Goal: Find contact information: Find contact information

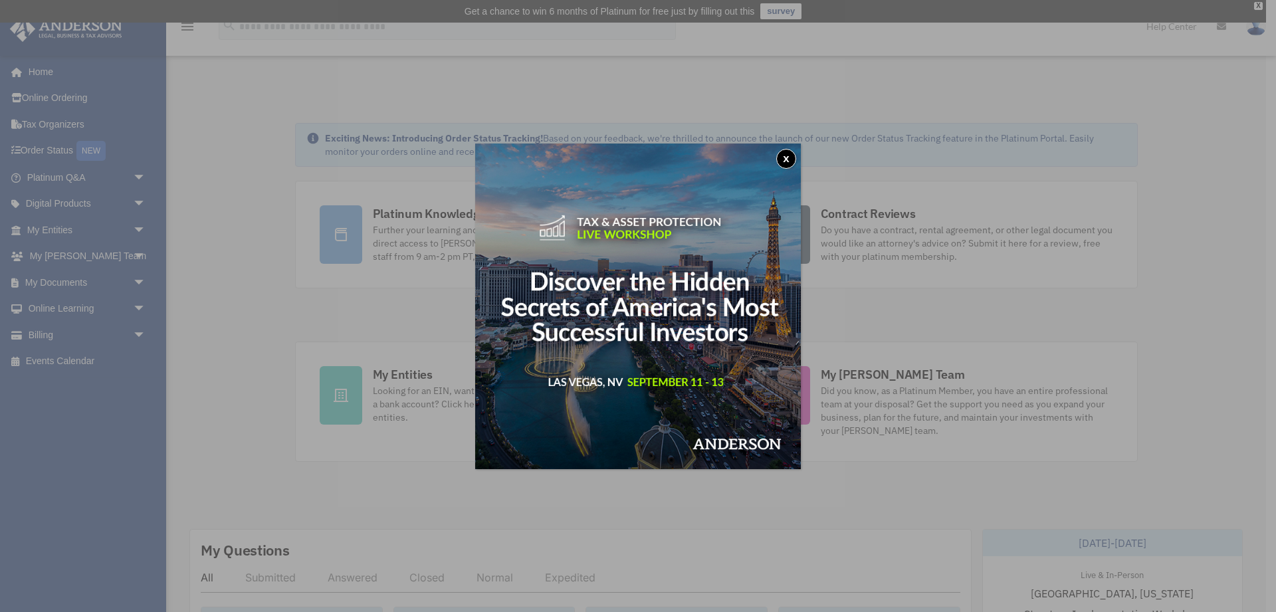
click at [786, 156] on button "x" at bounding box center [786, 159] width 20 height 20
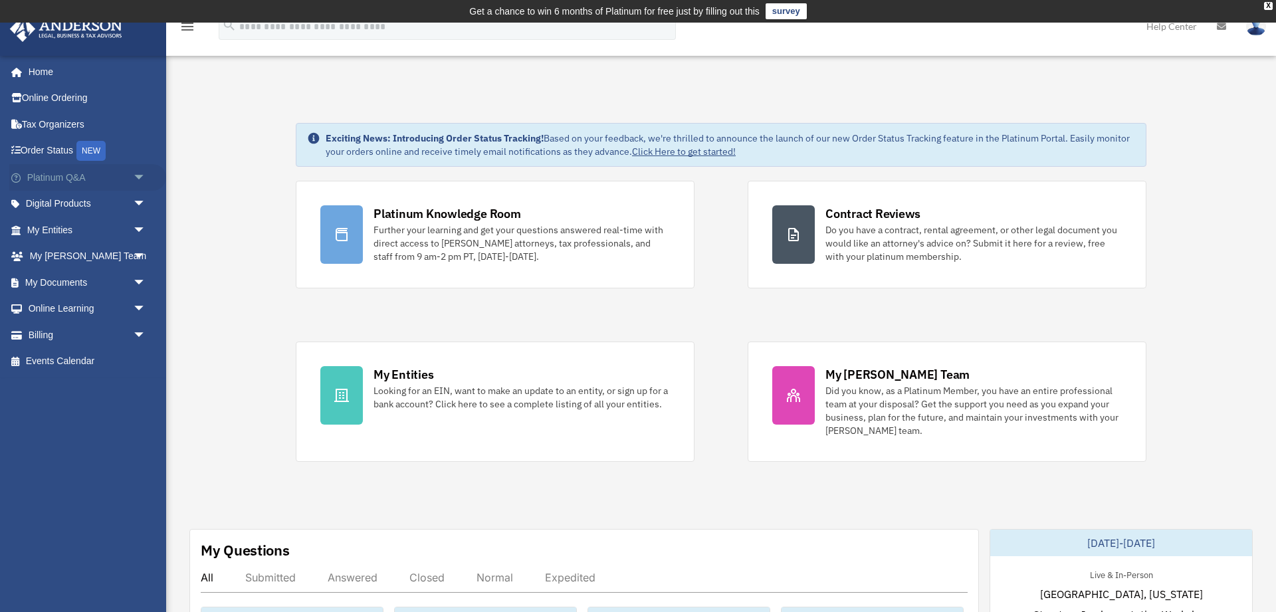
click at [125, 178] on link "Platinum Q&A arrow_drop_down" at bounding box center [87, 177] width 157 height 27
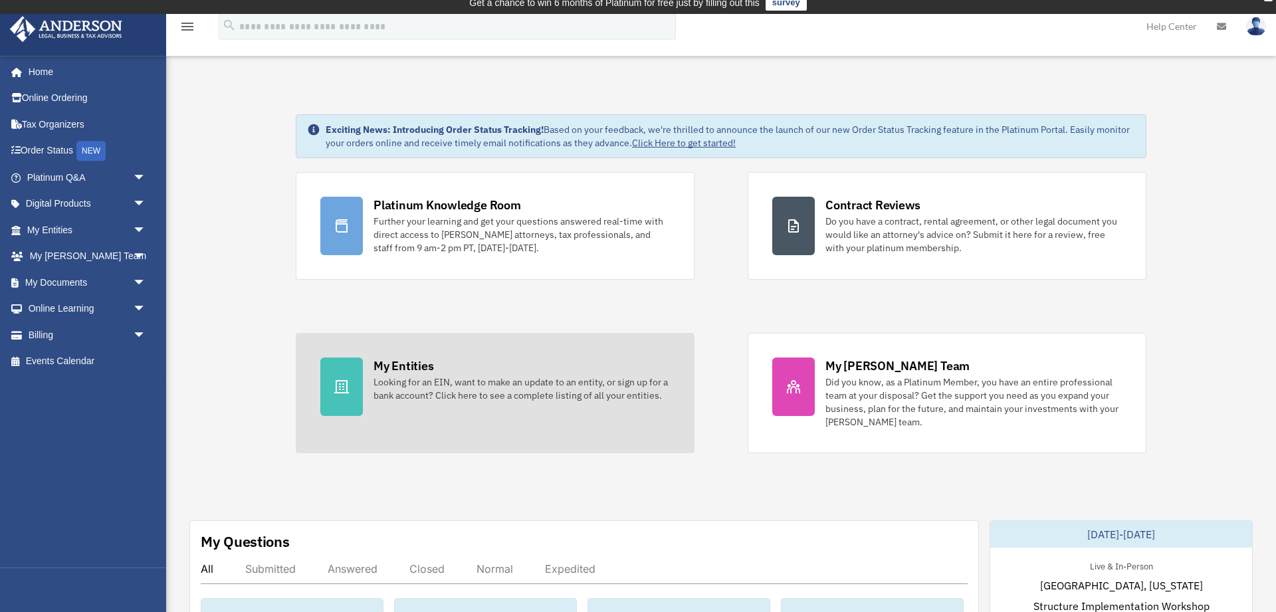
scroll to position [359, 0]
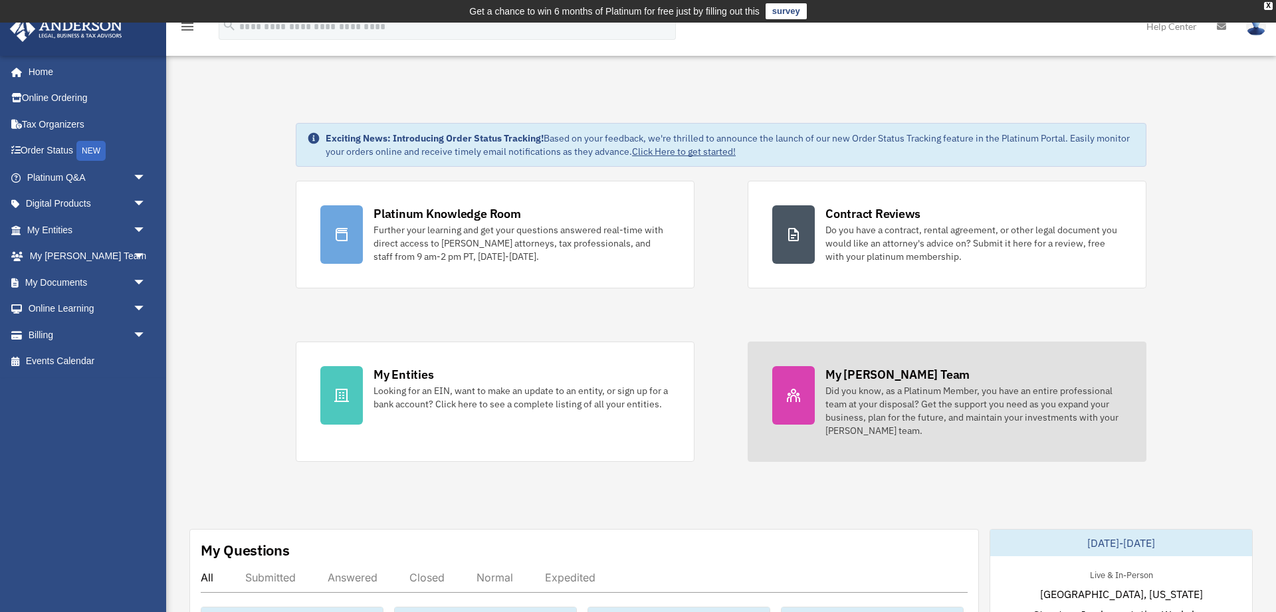
click at [851, 403] on div "Did you know, as a Platinum Member, you have an entire professional team at you…" at bounding box center [974, 410] width 296 height 53
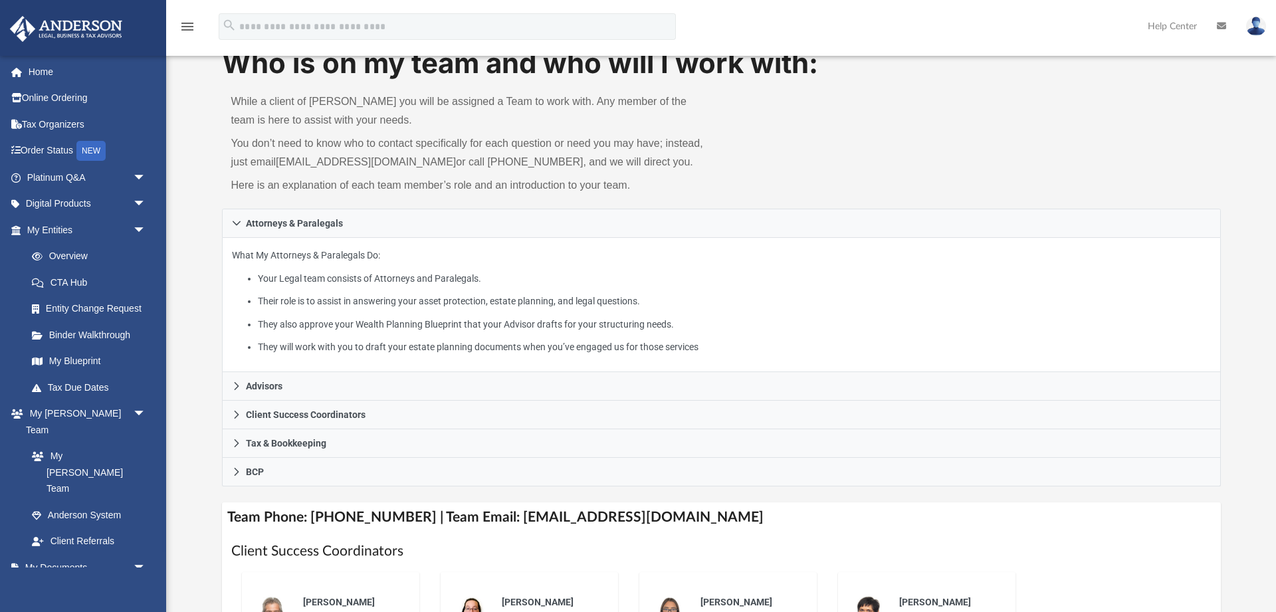
scroll to position [359, 0]
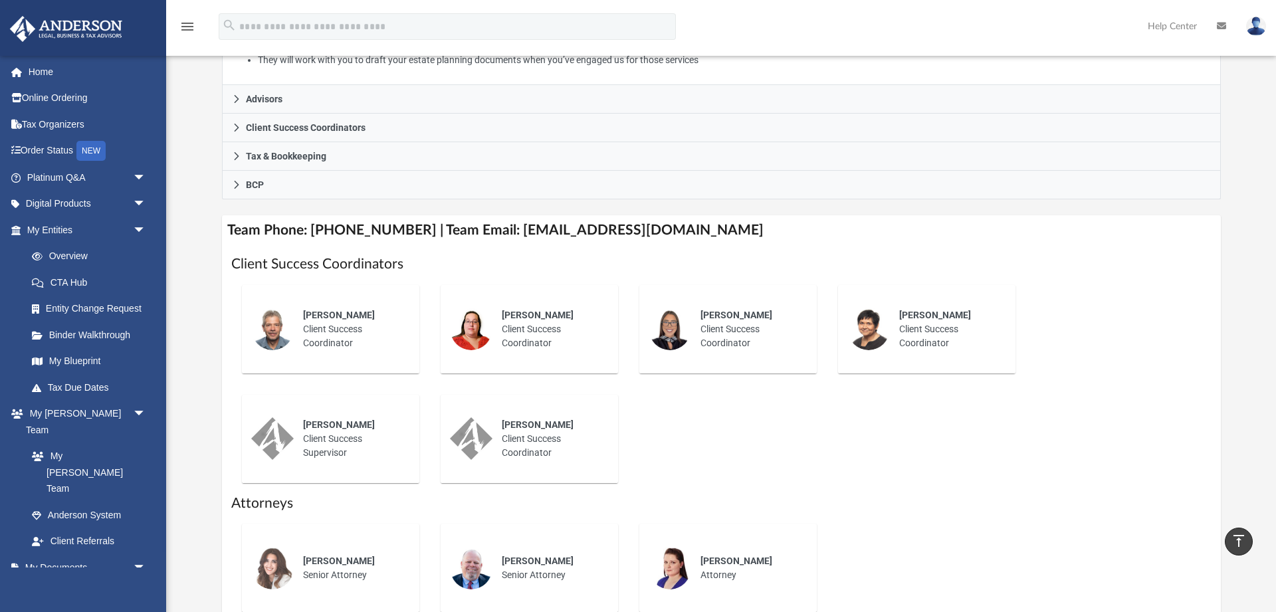
click at [749, 320] on span "Anna Yadao" at bounding box center [737, 315] width 72 height 11
click at [701, 324] on div "Anna Yadao Client Success Coordinator" at bounding box center [749, 329] width 116 height 60
click at [708, 320] on span "Anna Yadao" at bounding box center [737, 315] width 72 height 11
click at [667, 328] on img at bounding box center [670, 329] width 43 height 43
click at [696, 334] on div "Anna Yadao Client Success Coordinator" at bounding box center [749, 329] width 116 height 60
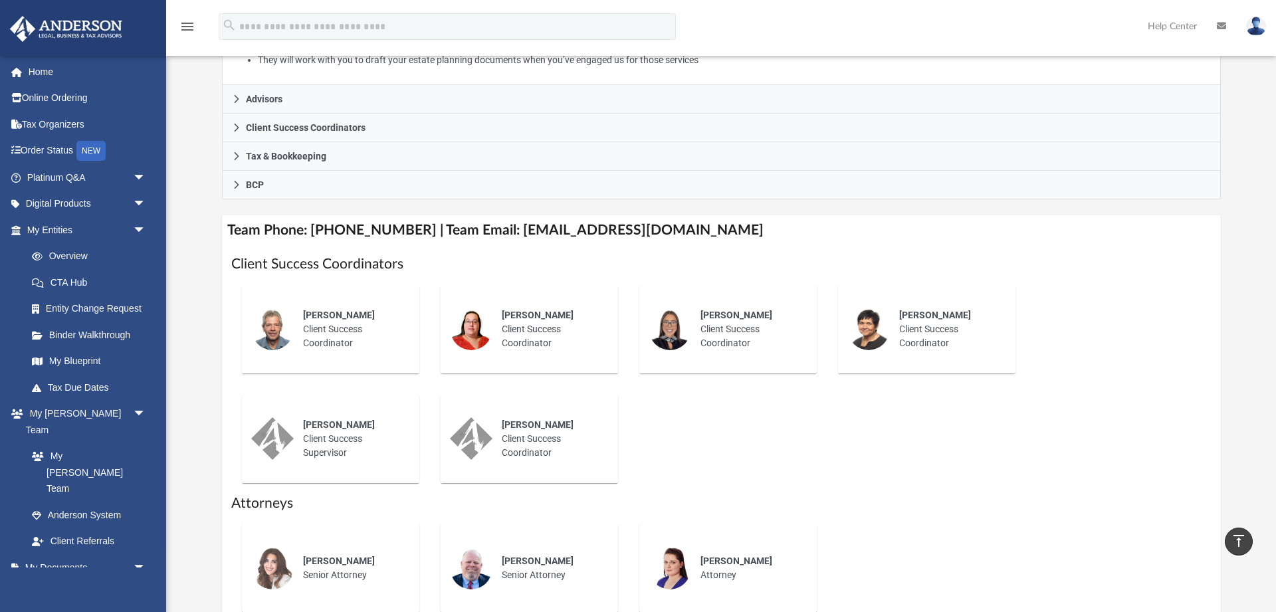
drag, startPoint x: 719, startPoint y: 330, endPoint x: 720, endPoint y: 316, distance: 14.0
click at [719, 327] on div "Anna Yadao Client Success Coordinator" at bounding box center [749, 329] width 116 height 60
drag, startPoint x: 720, startPoint y: 316, endPoint x: 688, endPoint y: 321, distance: 32.2
click at [720, 316] on span "Anna Yadao" at bounding box center [737, 315] width 72 height 11
click at [677, 327] on img at bounding box center [670, 329] width 43 height 43
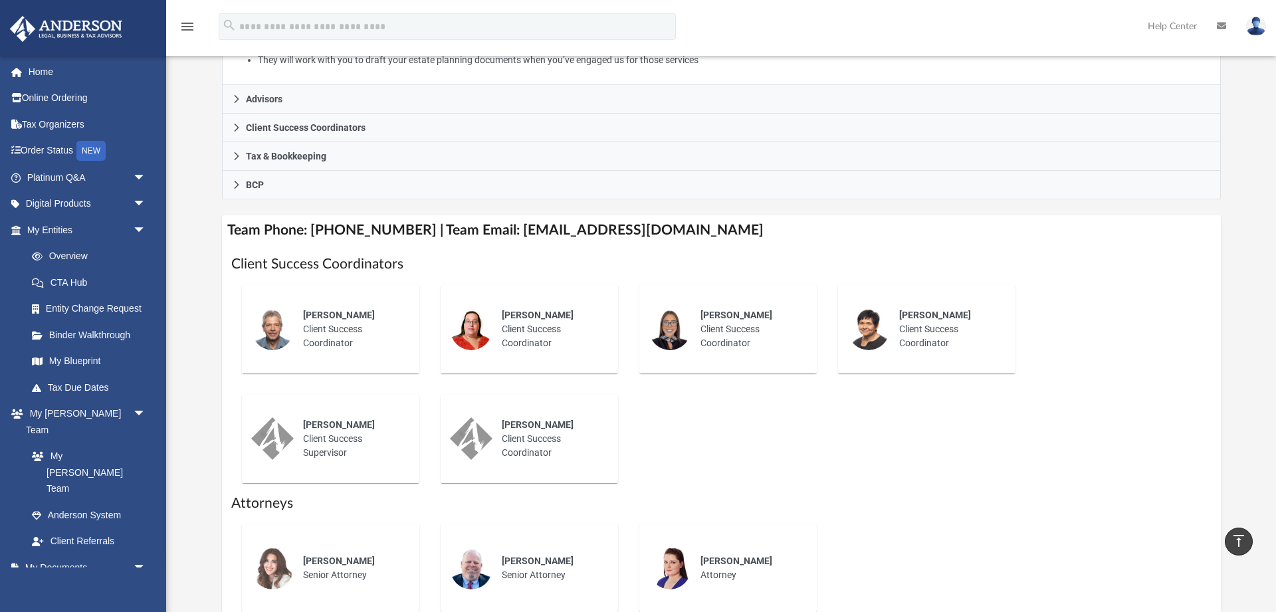
click at [683, 343] on img at bounding box center [670, 329] width 43 height 43
click at [778, 326] on div "Anna Yadao Client Success Coordinator" at bounding box center [749, 329] width 116 height 60
click at [344, 345] on div "Greg Coughlan Client Success Coordinator" at bounding box center [352, 329] width 116 height 60
click at [505, 320] on span "Kiley Hinsch" at bounding box center [538, 315] width 72 height 11
click at [724, 328] on div "Anna Yadao Client Success Coordinator" at bounding box center [749, 329] width 116 height 60
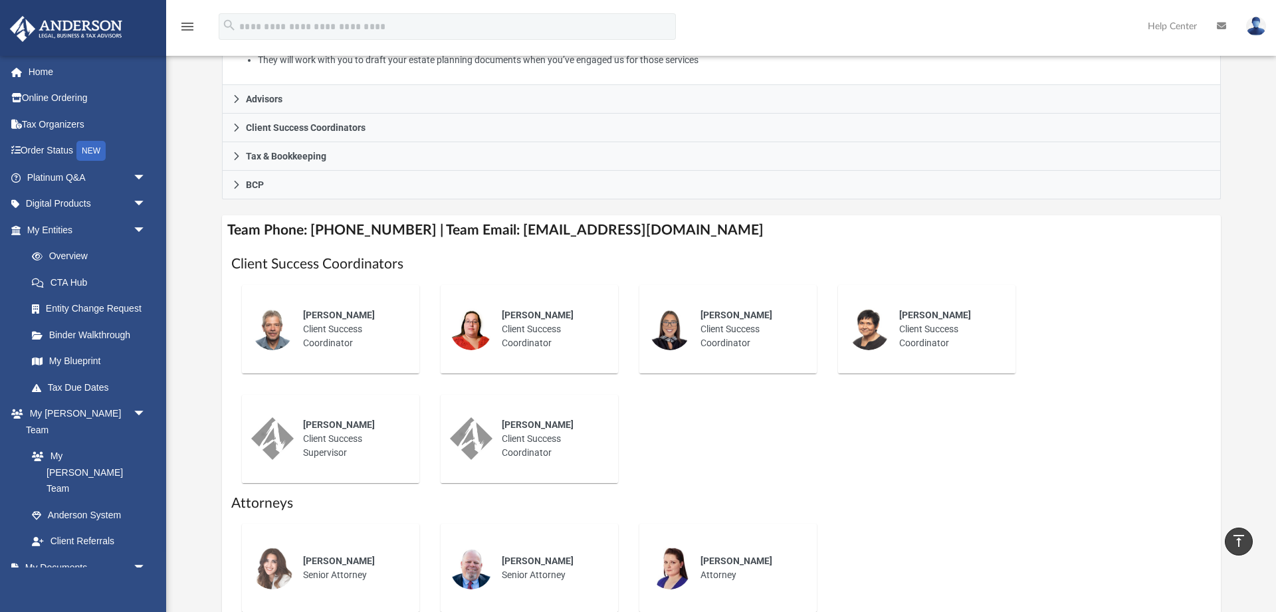
click at [808, 330] on div "Anna Yadao Client Success Coordinator" at bounding box center [727, 329] width 177 height 88
click at [840, 332] on div "Laura Hundley Client Success Coordinator" at bounding box center [926, 329] width 177 height 88
drag, startPoint x: 495, startPoint y: 231, endPoint x: 693, endPoint y: 236, distance: 198.2
click at [693, 236] on h4 "Team Phone: (725) 208-3133 | Team Email: myteam@andersonadvisors.com" at bounding box center [721, 230] width 999 height 30
copy h4 "myteam@andersonadvisors.com"
